Goal: Task Accomplishment & Management: Manage account settings

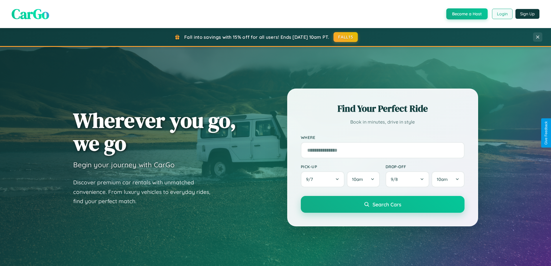
click at [502, 14] on button "Login" at bounding box center [502, 14] width 21 height 10
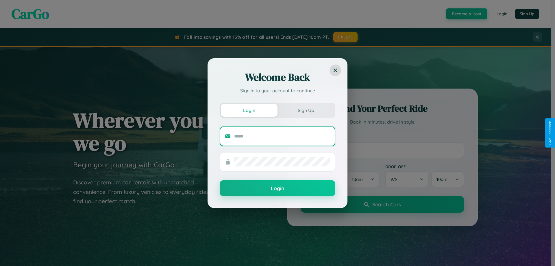
click at [282, 136] on input "text" at bounding box center [282, 136] width 96 height 9
type input "**********"
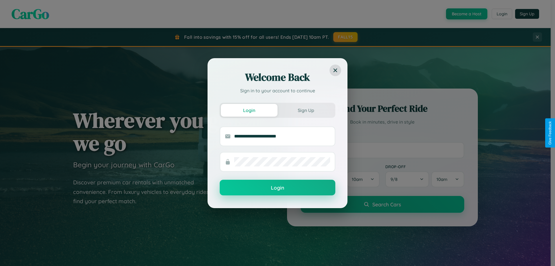
click at [278, 188] on button "Login" at bounding box center [278, 188] width 116 height 16
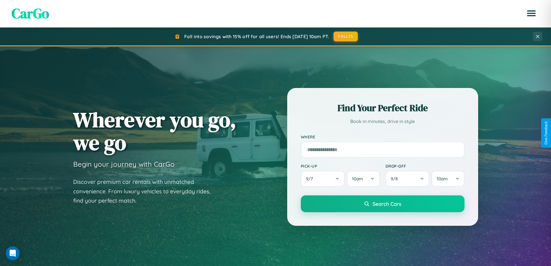
scroll to position [398, 0]
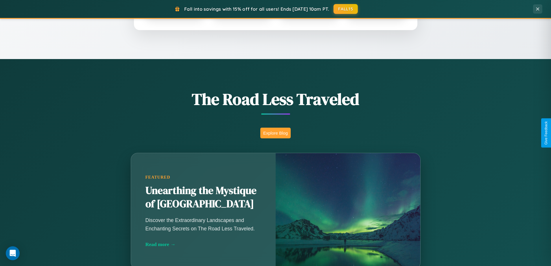
click at [275, 133] on button "Explore Blog" at bounding box center [275, 133] width 30 height 11
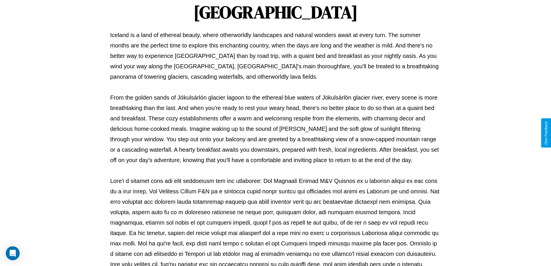
scroll to position [187, 0]
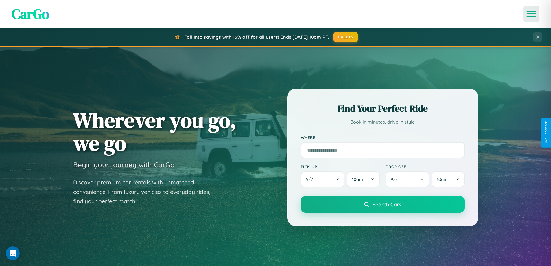
click at [531, 14] on icon "Open menu" at bounding box center [531, 13] width 8 height 5
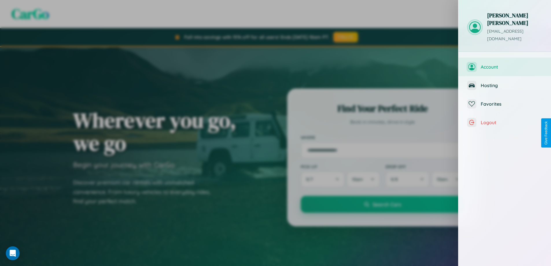
click at [505, 64] on span "Account" at bounding box center [512, 67] width 62 height 6
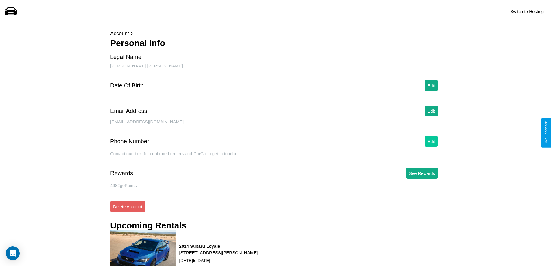
click at [431, 141] on button "Edit" at bounding box center [430, 141] width 13 height 11
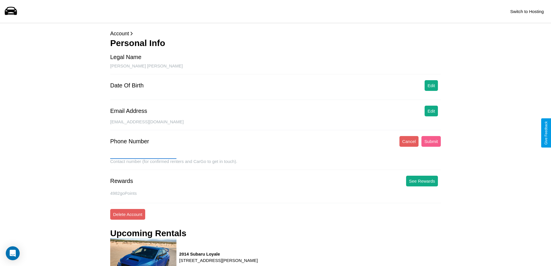
click at [143, 154] on input "text" at bounding box center [143, 153] width 66 height 9
type input "**********"
click at [431, 141] on button "Submit" at bounding box center [430, 141] width 19 height 11
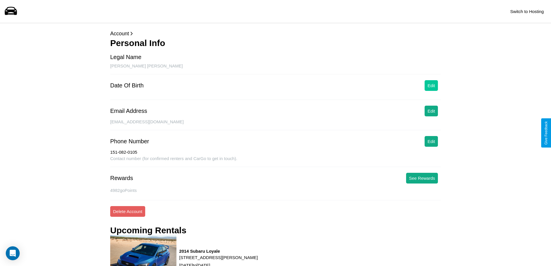
click at [431, 85] on button "Edit" at bounding box center [430, 85] width 13 height 11
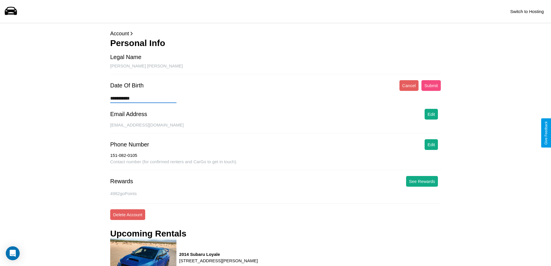
type input "**********"
click at [431, 85] on button "Submit" at bounding box center [430, 85] width 19 height 11
